Goal: Transaction & Acquisition: Purchase product/service

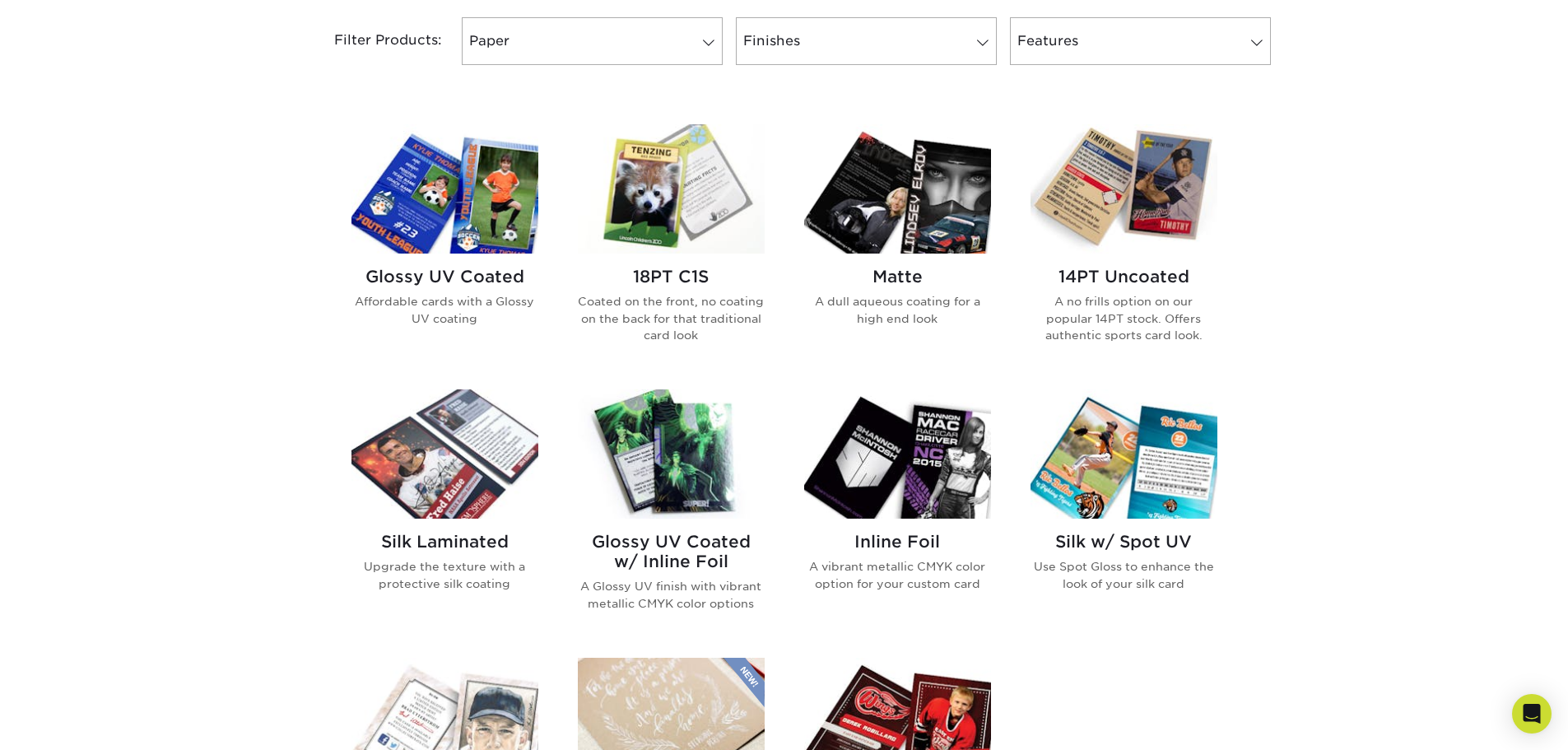
scroll to position [659, 0]
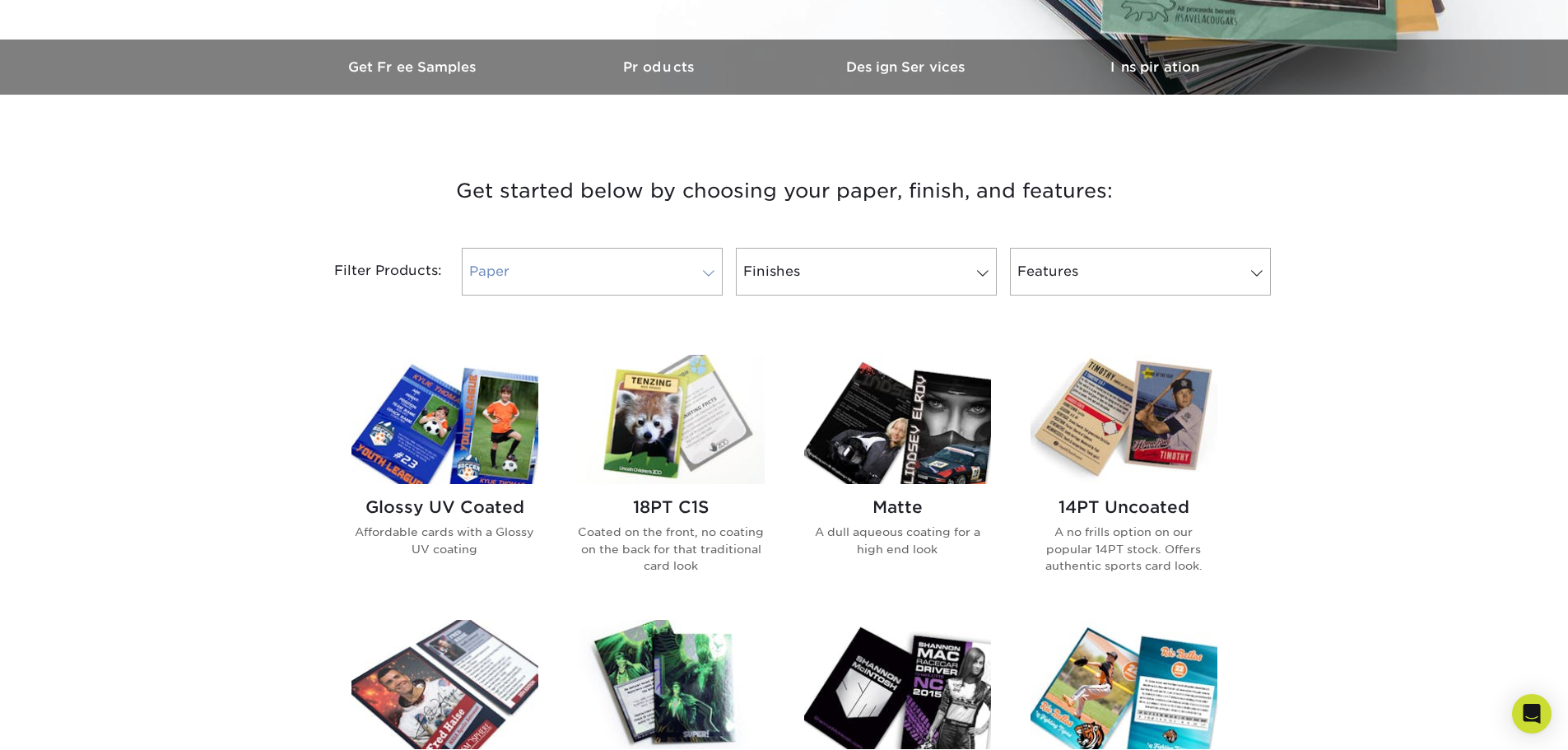
scroll to position [494, 0]
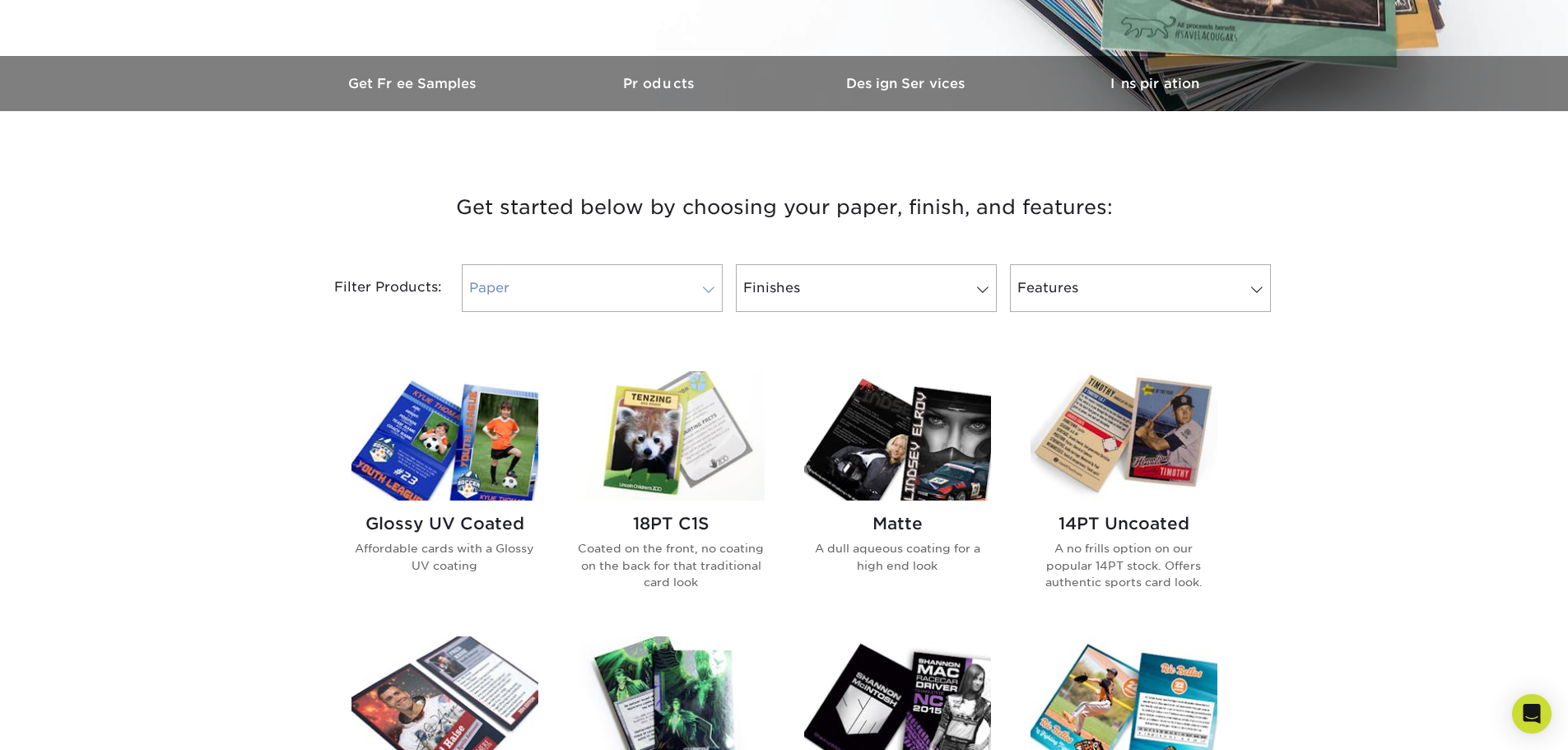
click at [631, 265] on link "Paper" at bounding box center [591, 288] width 261 height 48
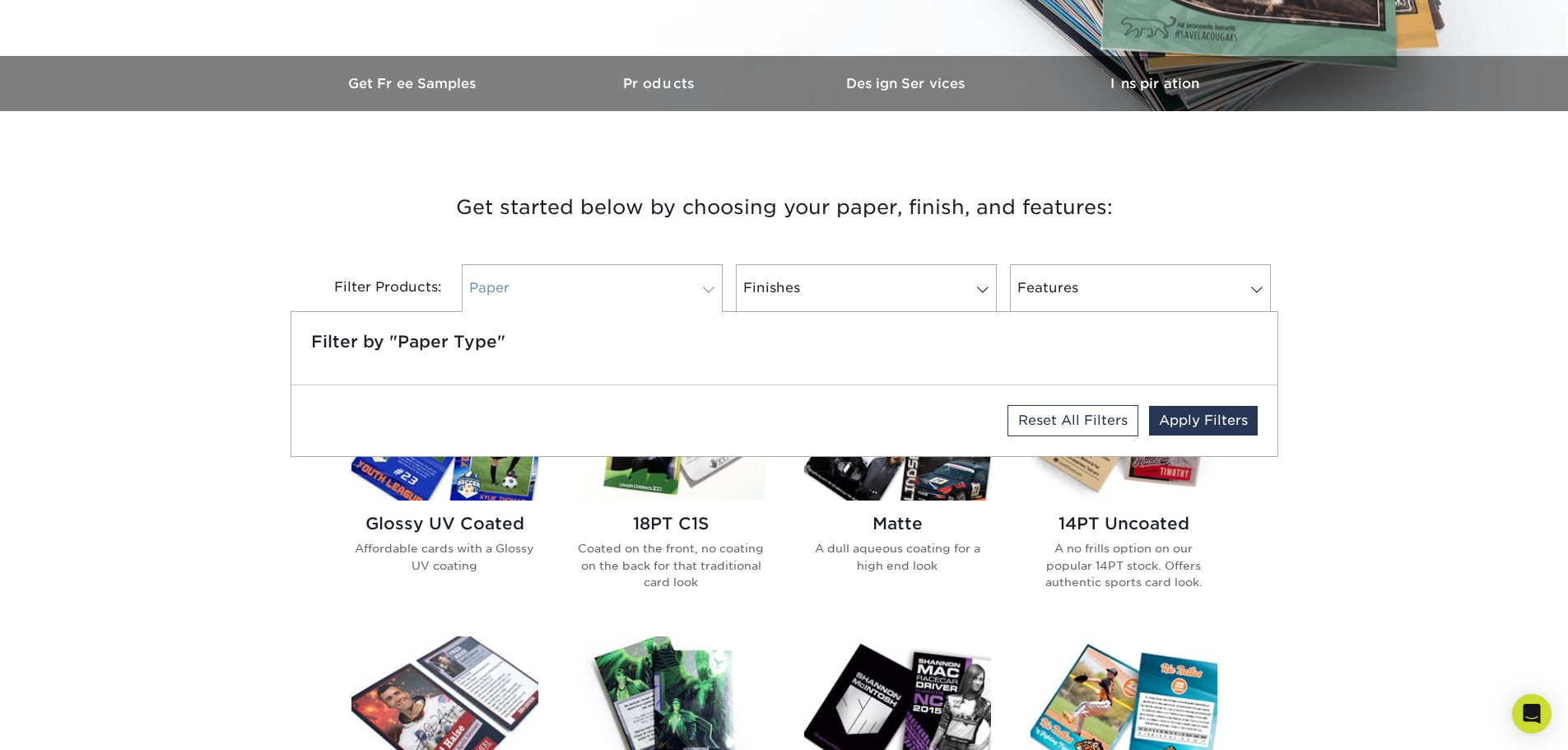
click at [631, 265] on link "Paper" at bounding box center [591, 288] width 261 height 48
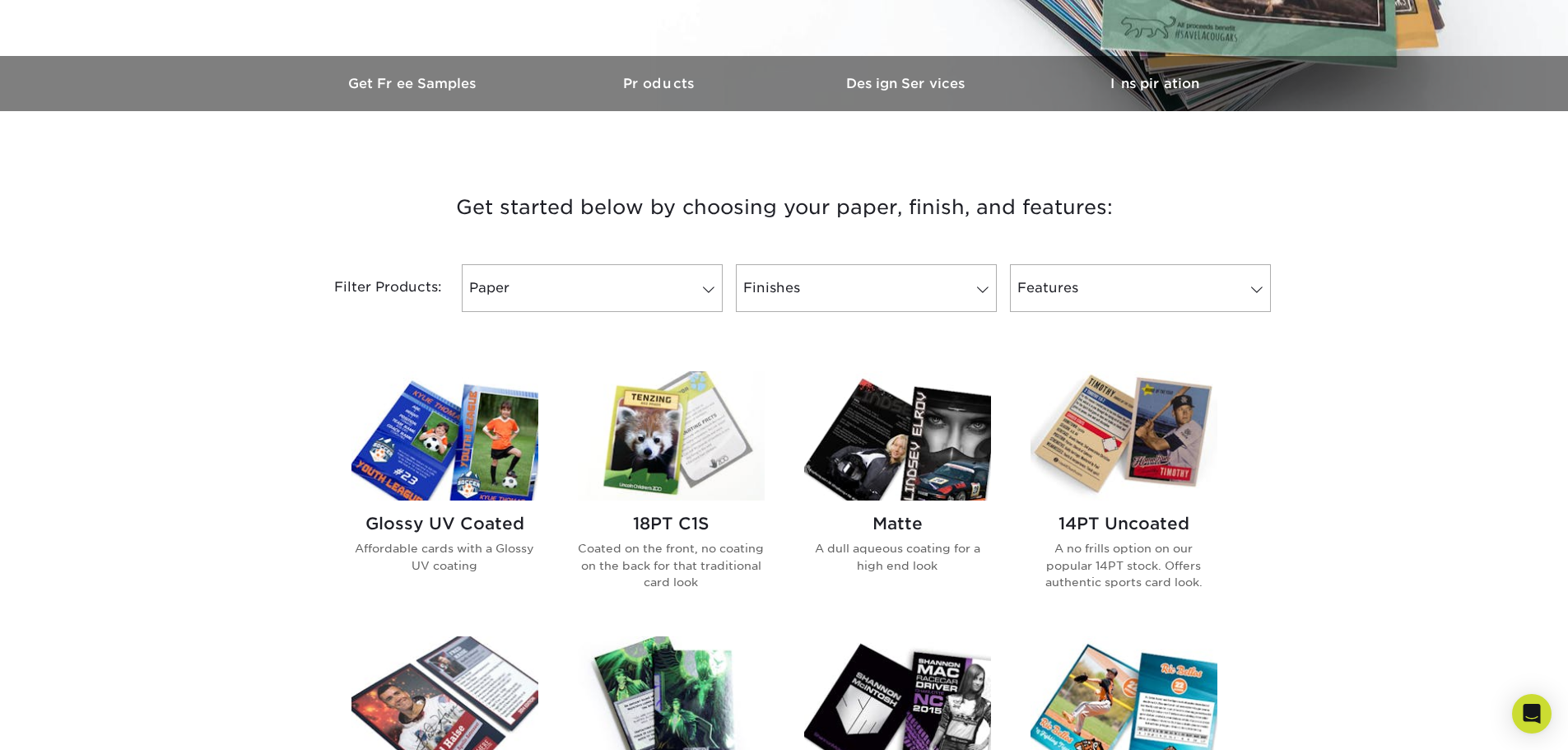
click at [906, 245] on div "Filter Products: Paper Filter by "Paper Type" Reset All Filters Apply Filters F…" at bounding box center [784, 299] width 988 height 107
click at [907, 265] on link "Finishes" at bounding box center [865, 288] width 261 height 48
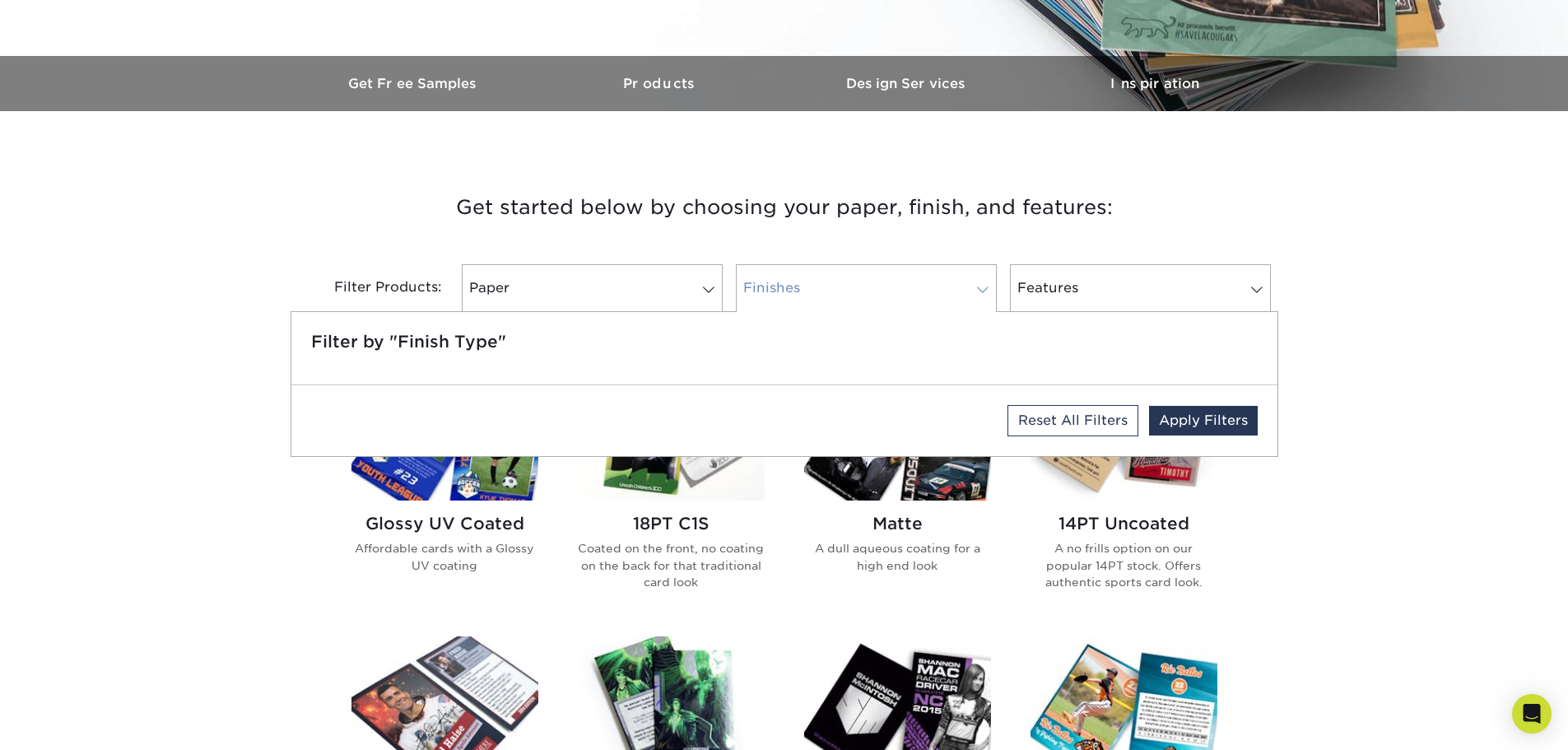
click at [907, 265] on link "Finishes" at bounding box center [865, 288] width 261 height 48
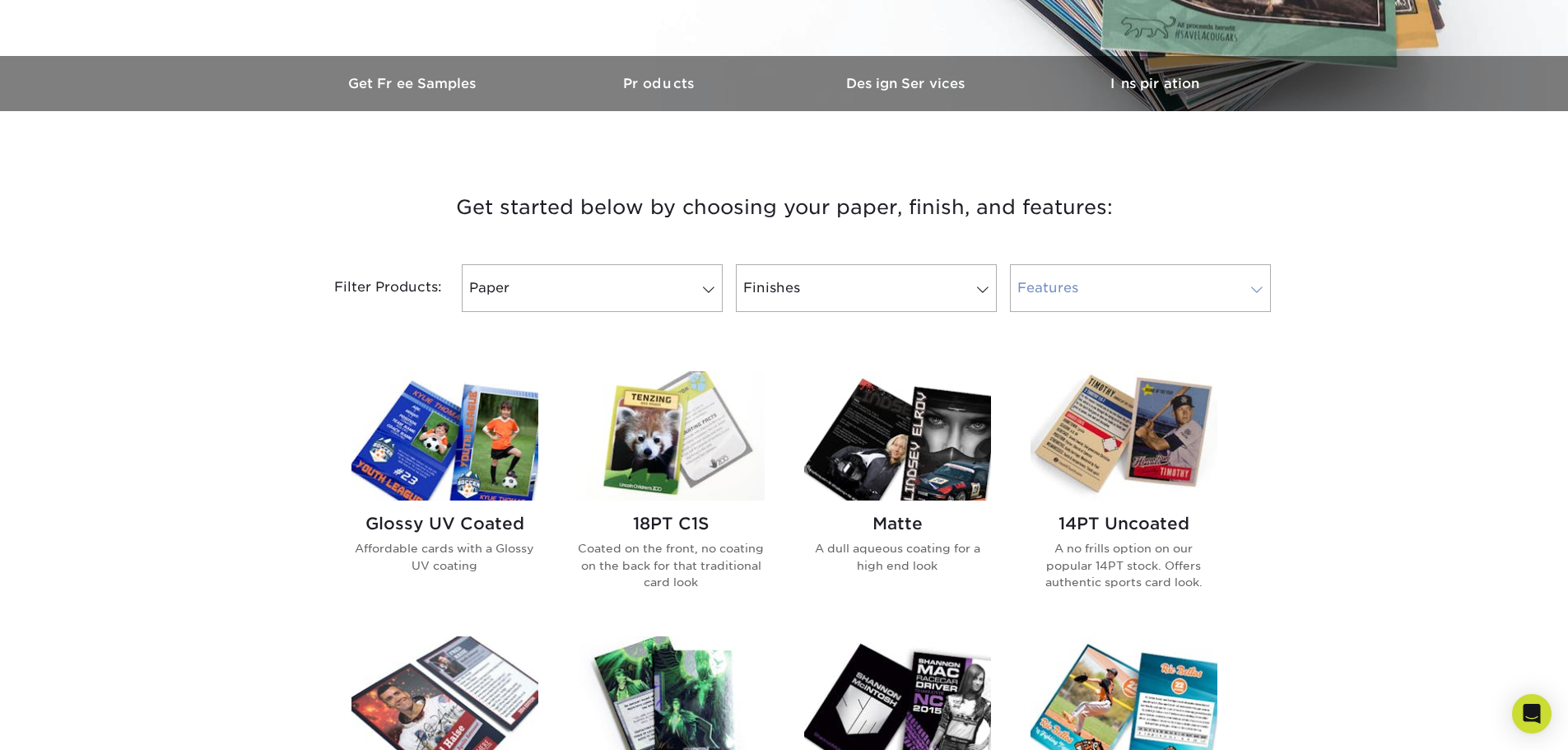
click at [1107, 265] on link "Features" at bounding box center [1140, 288] width 261 height 48
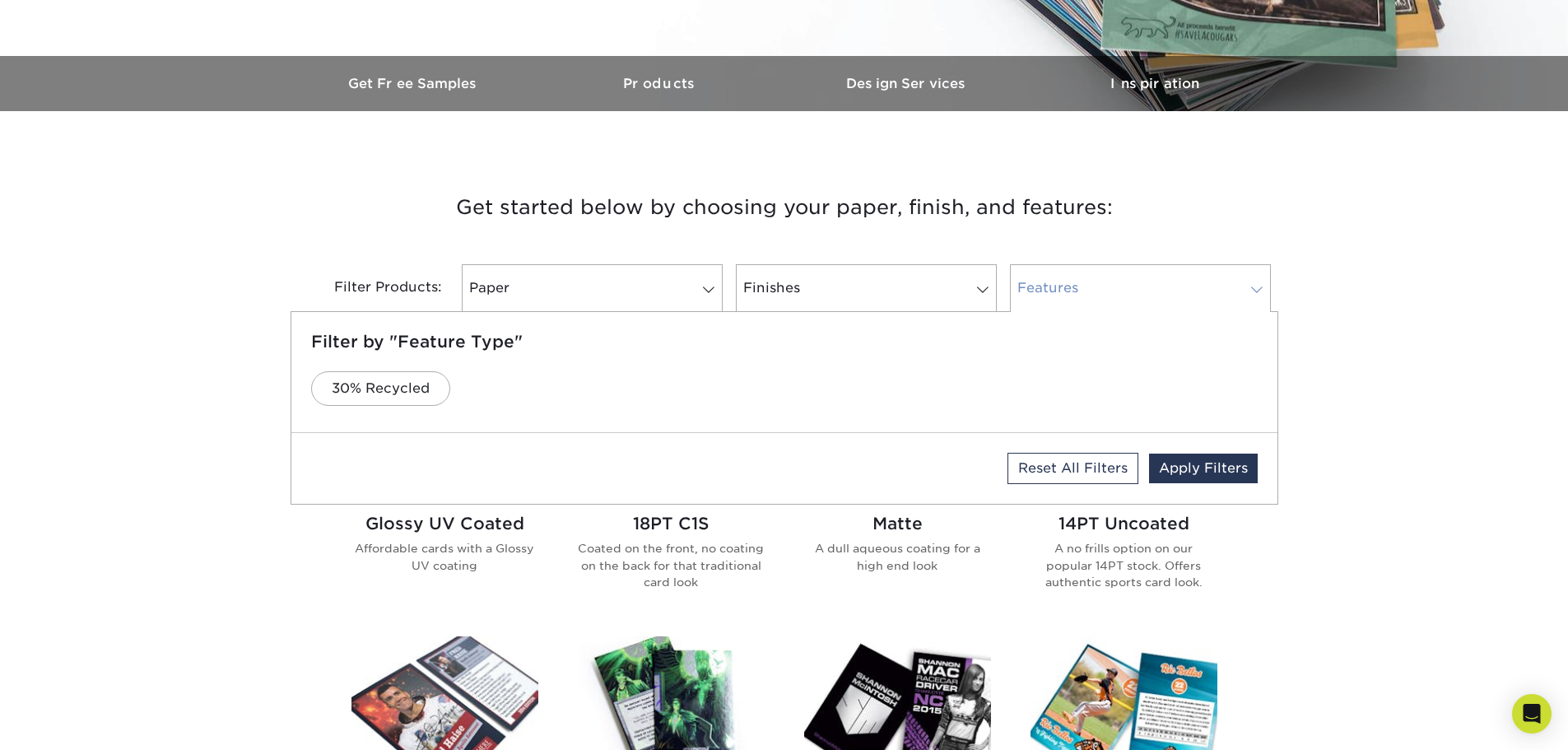
click at [1106, 265] on link "Features" at bounding box center [1140, 288] width 261 height 48
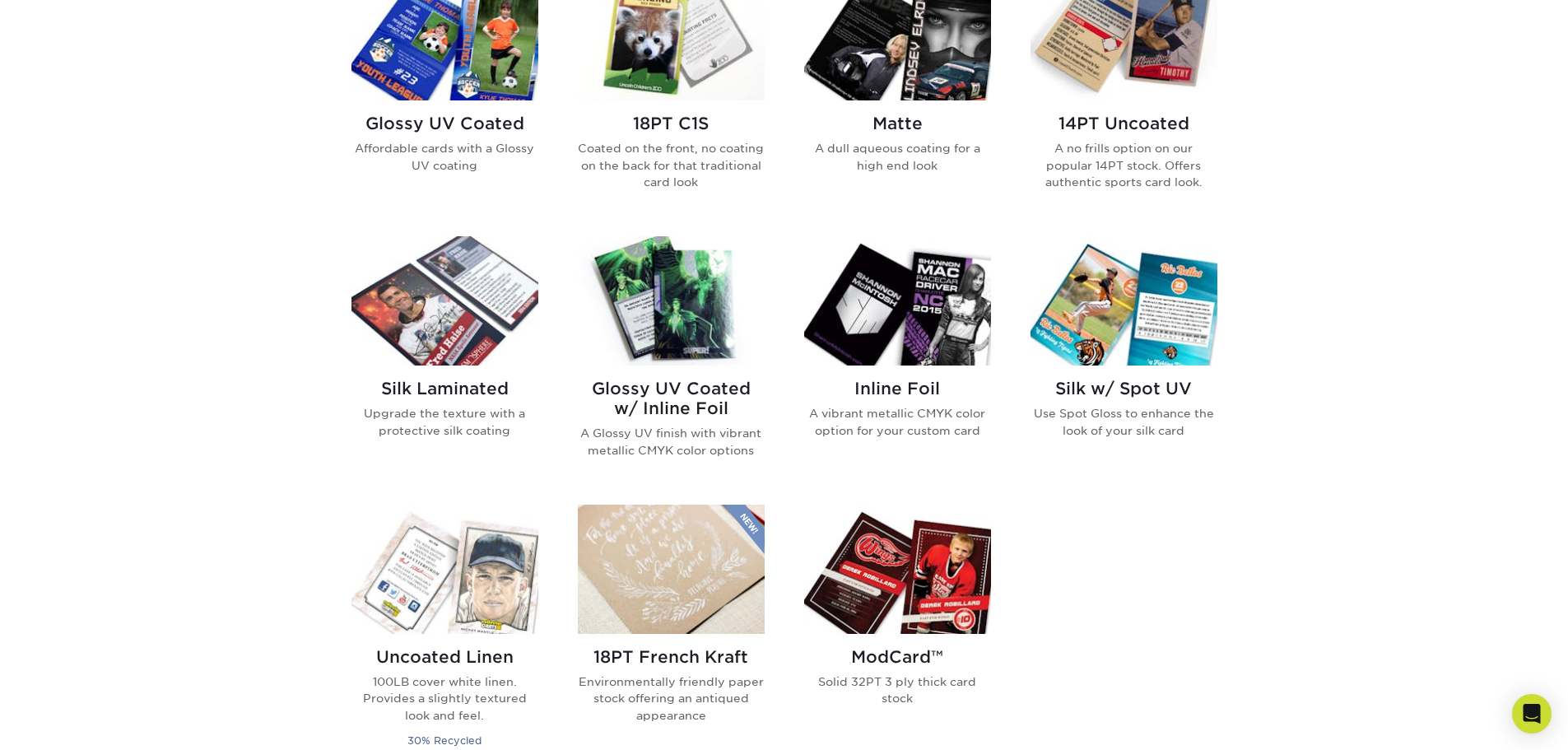
scroll to position [988, 0]
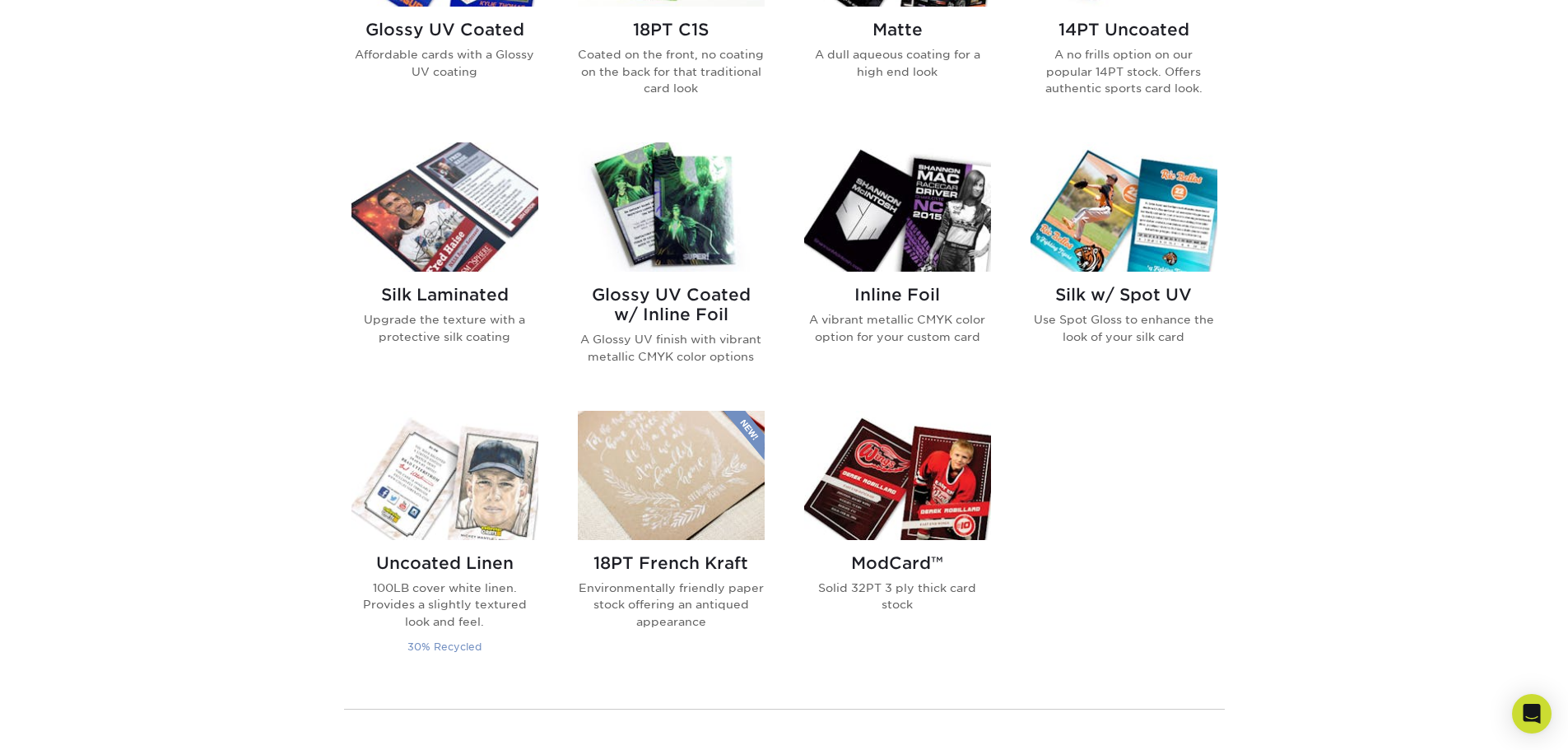
click at [464, 461] on img at bounding box center [445, 475] width 186 height 129
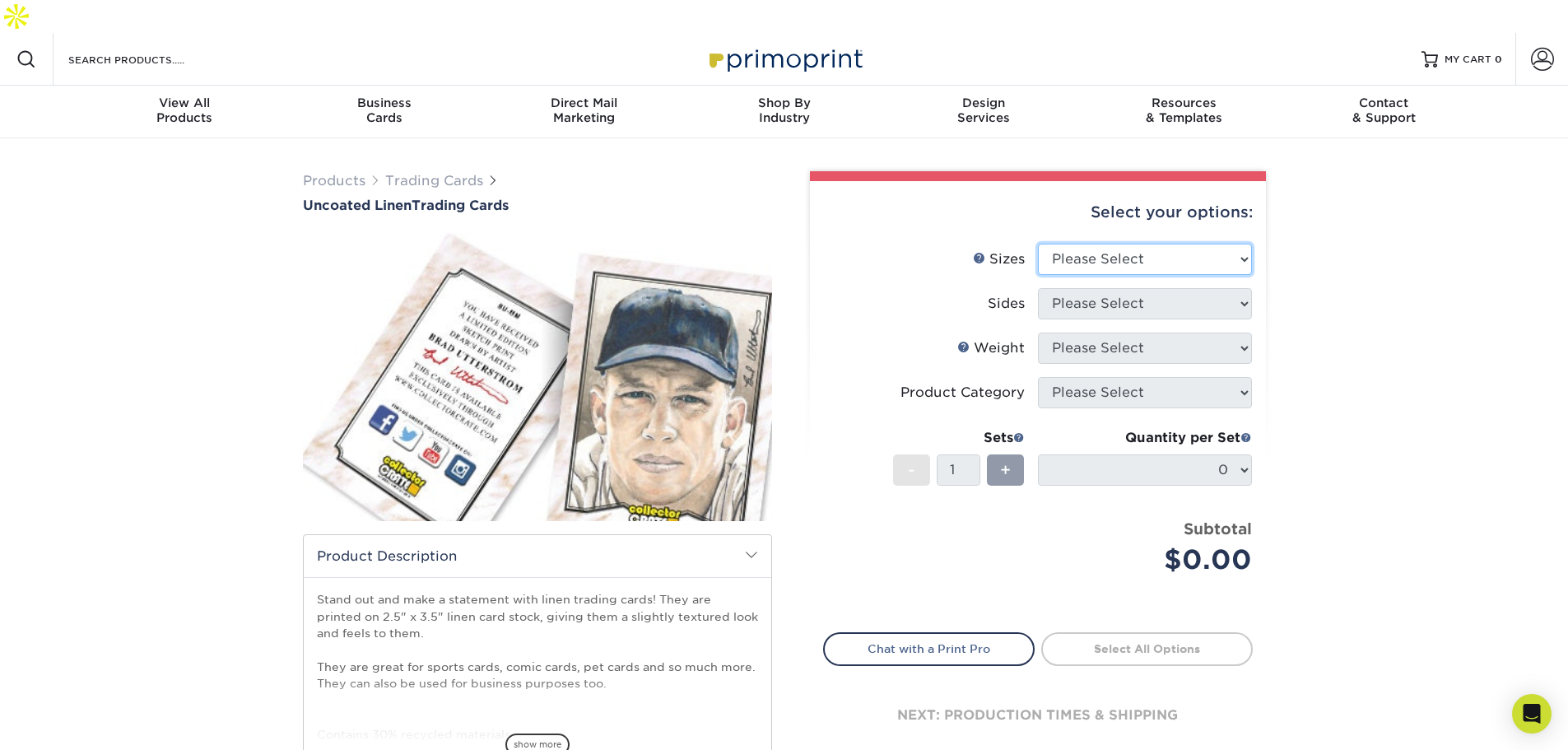
click at [1226, 244] on select "Please Select 2.5" x 3.5"" at bounding box center [1144, 259] width 214 height 31
select select "2.50x3.50"
click at [1038, 244] on select "Please Select 2.5" x 3.5"" at bounding box center [1144, 259] width 214 height 31
click at [1217, 288] on select "Please Select Print Both Sides Print Front Only" at bounding box center [1144, 303] width 214 height 31
select select "13abbda7-1d64-4f25-8bb2-c179b224825d"
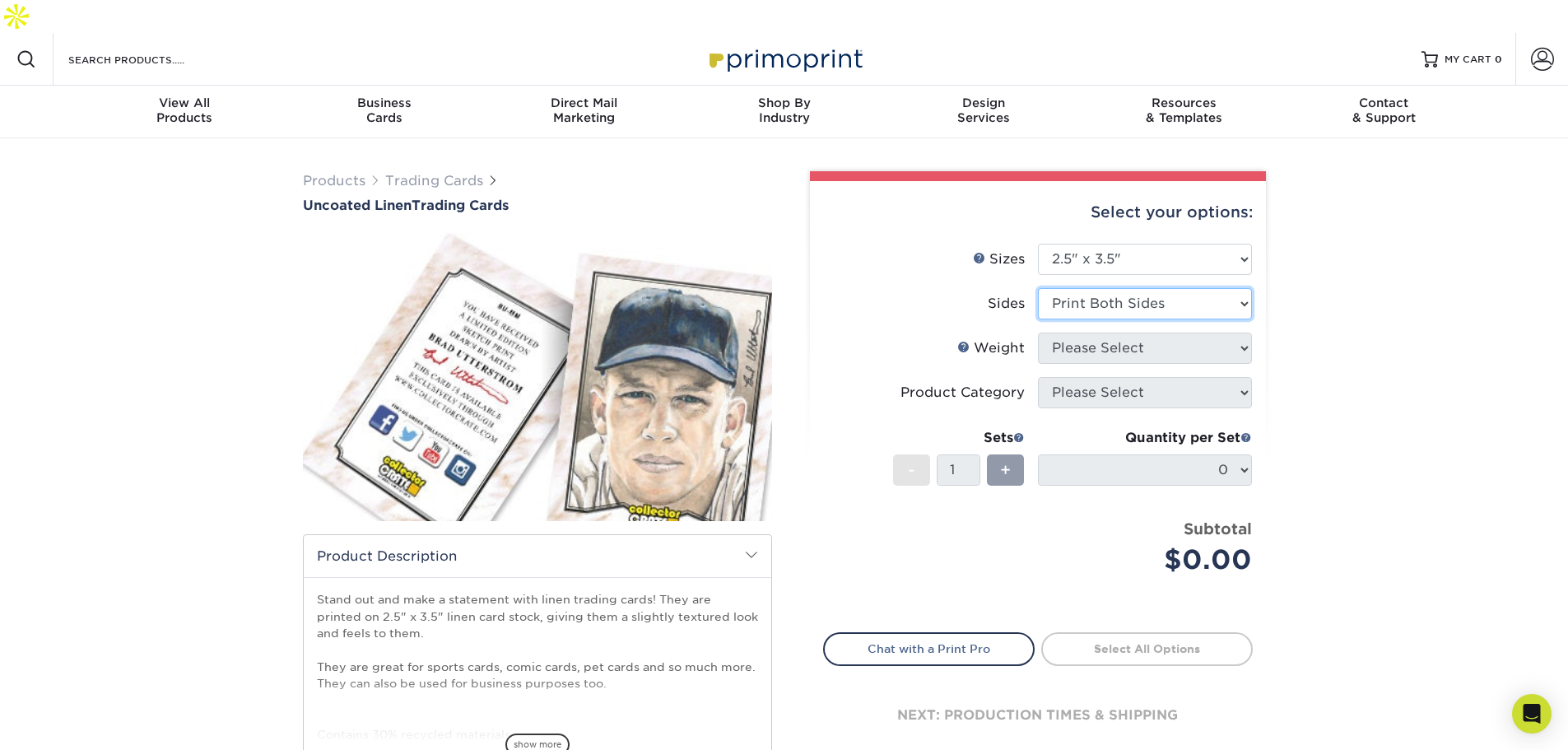
click at [1038, 288] on select "Please Select Print Both Sides Print Front Only" at bounding box center [1144, 303] width 214 height 31
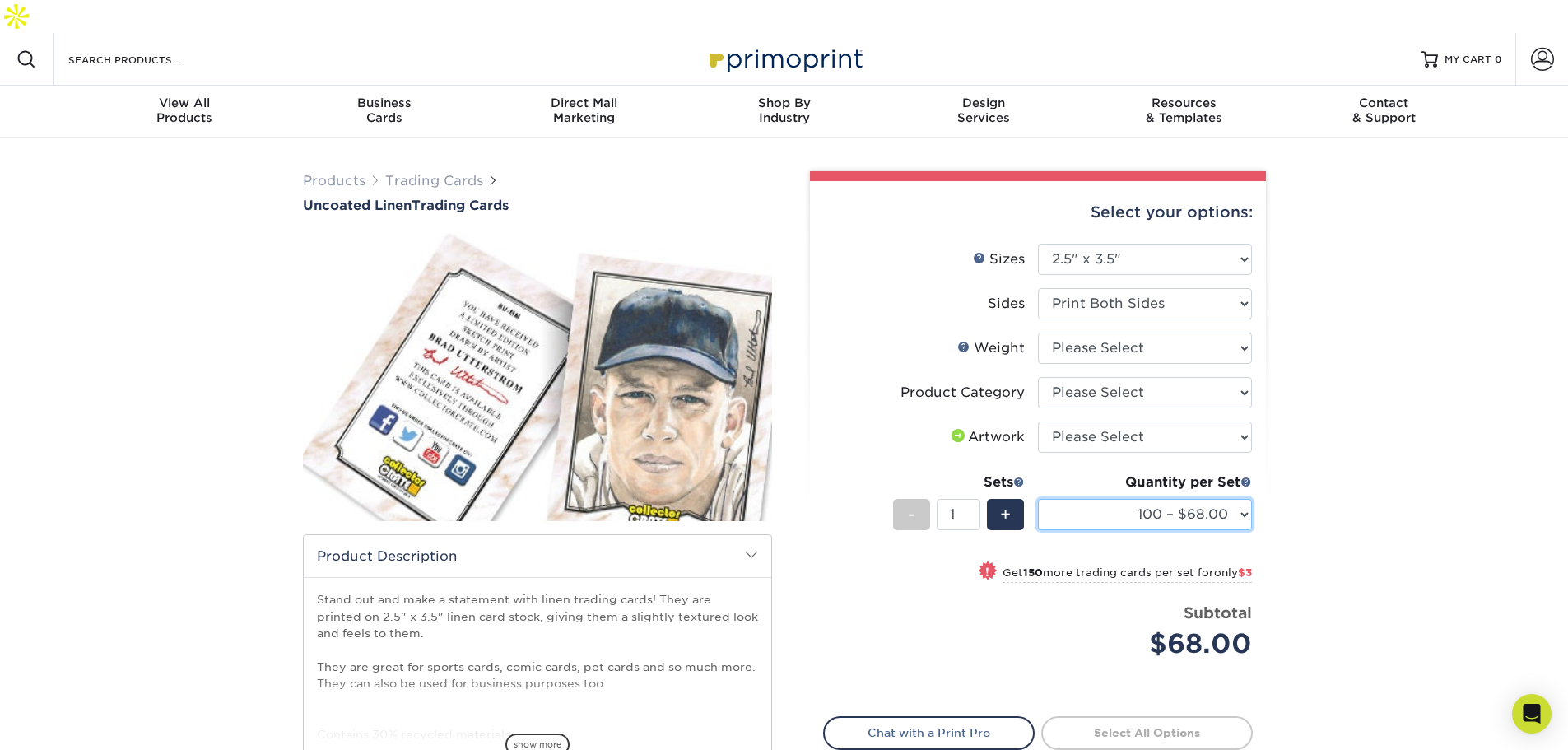
click at [1243, 499] on select "100 – $68.00 250 – $71.00 500 – $78.00 1000 – $74.00 2500 – $118.00 5000 – $195…" at bounding box center [1144, 514] width 214 height 31
